Goal: Check status: Check status

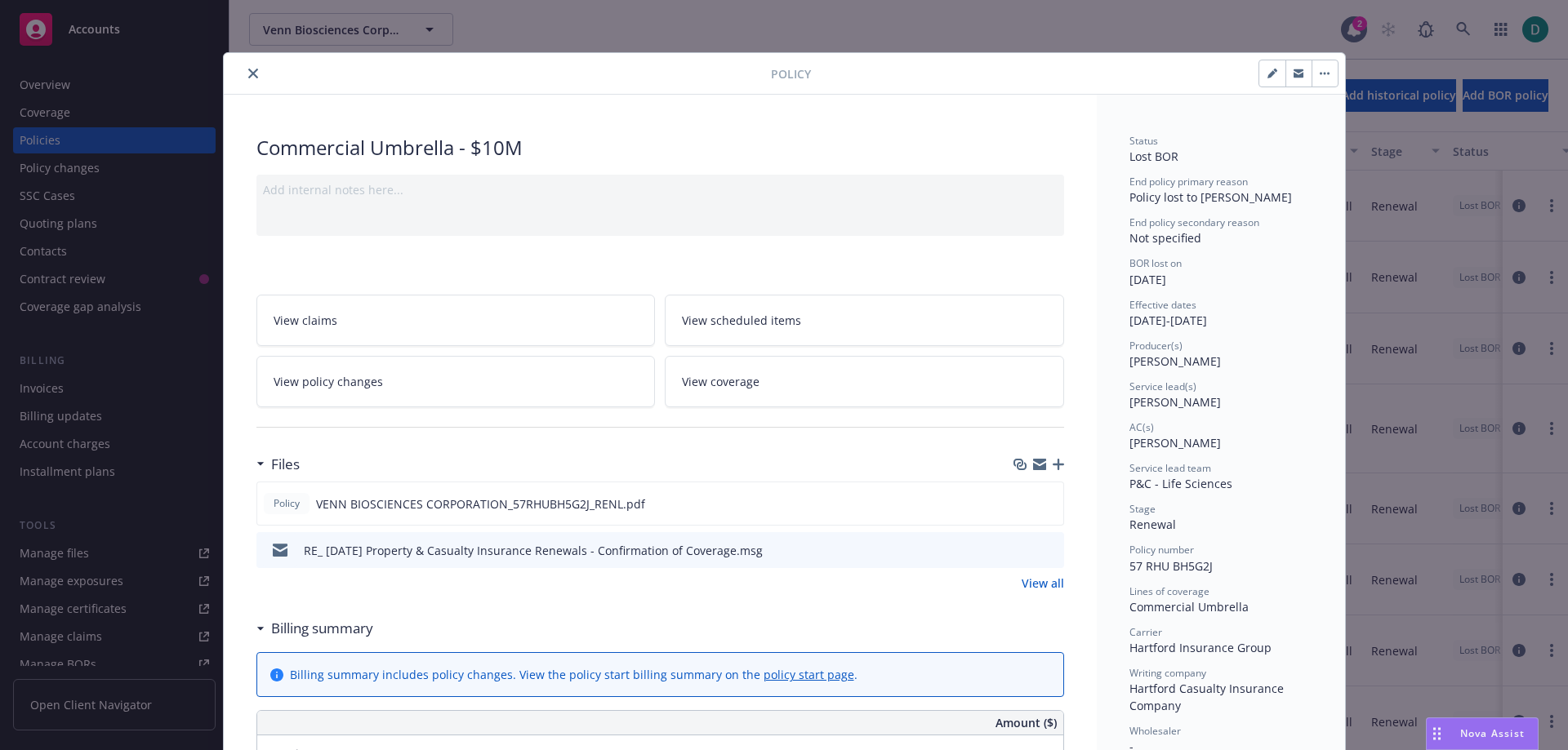
click at [1274, 72] on button "button" at bounding box center [1272, 74] width 26 height 26
select select "RENEWAL"
select select "12"
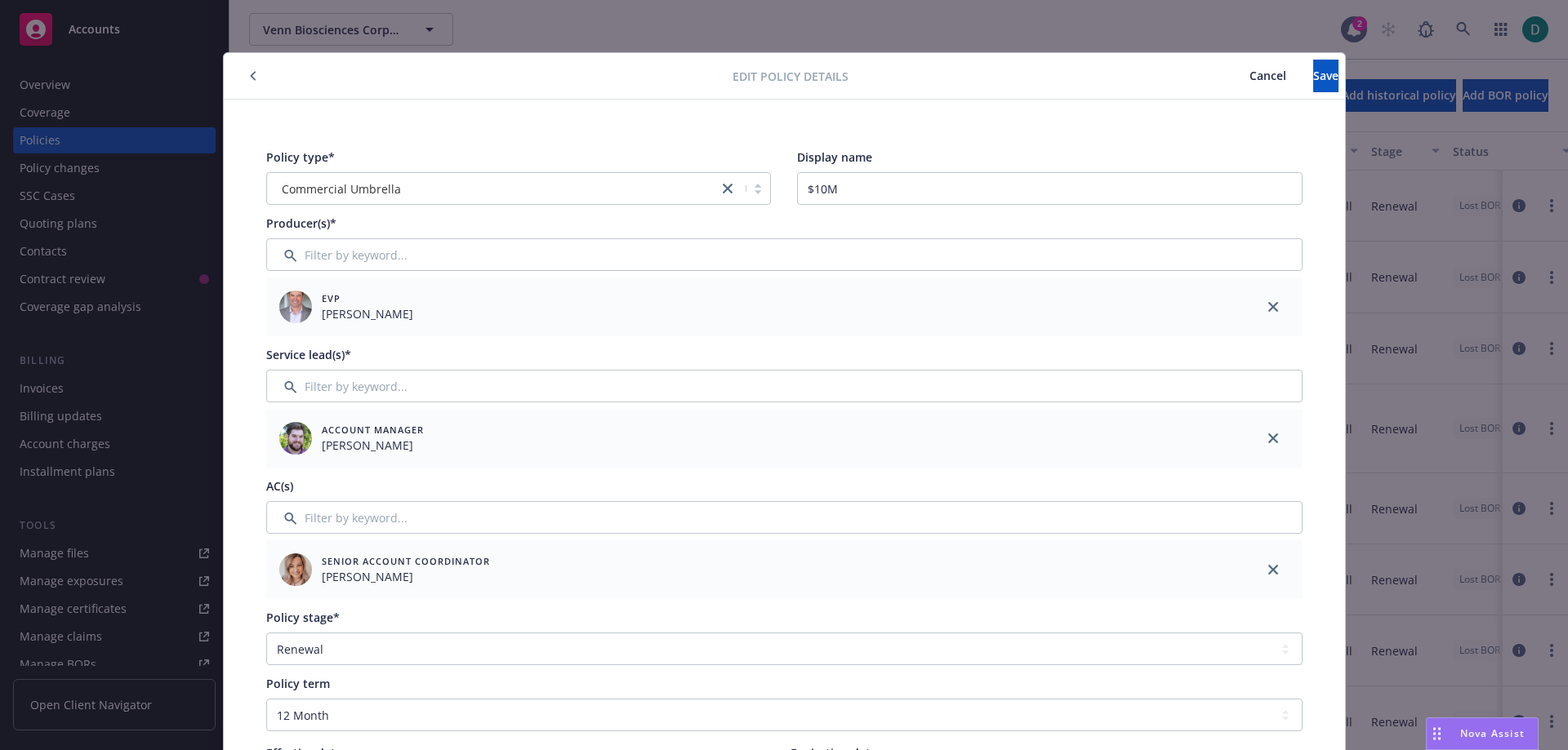
click at [1249, 81] on span "Cancel" at bounding box center [1267, 75] width 36 height 15
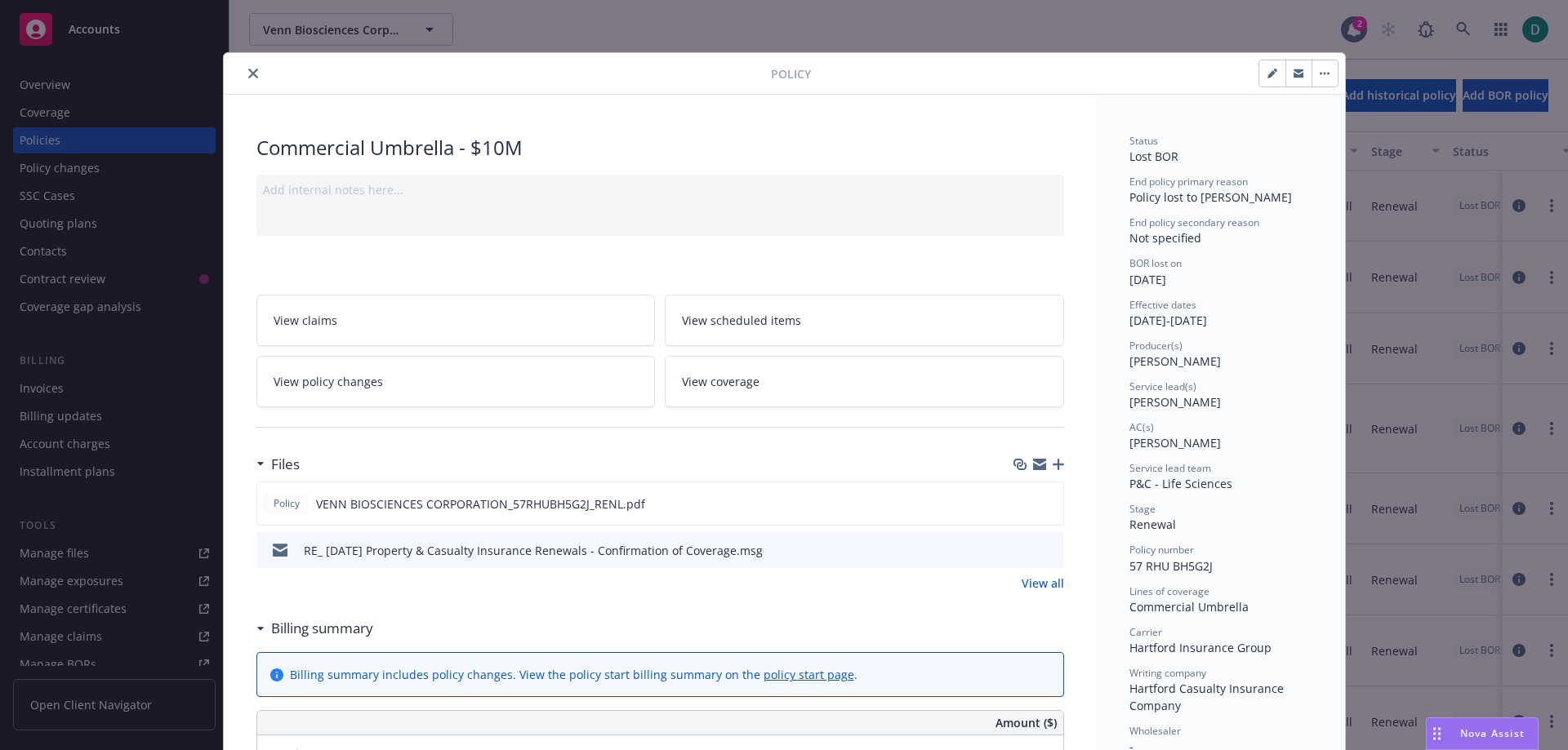
click at [253, 77] on button "close" at bounding box center [253, 74] width 20 height 20
